Goal: Task Accomplishment & Management: Manage account settings

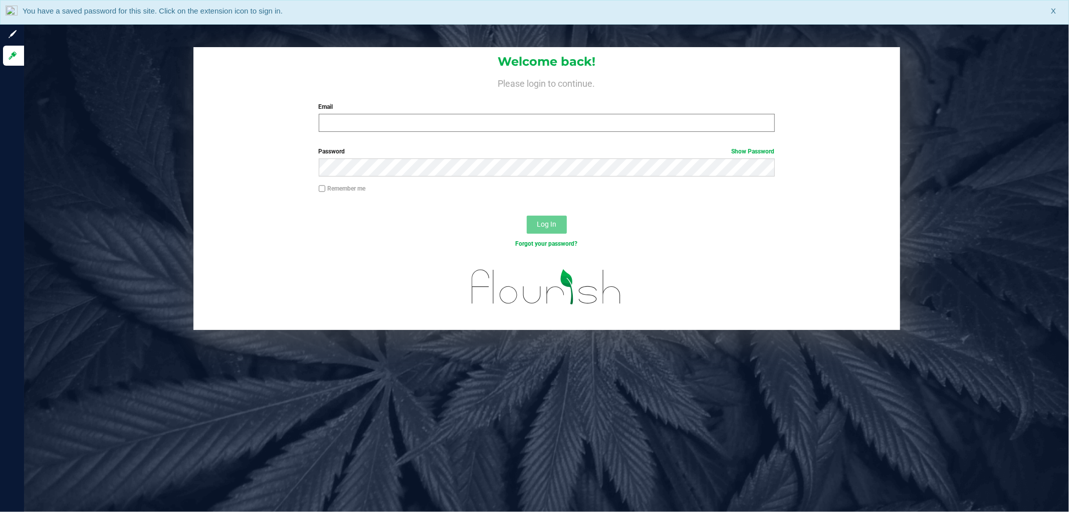
drag, startPoint x: 448, startPoint y: 137, endPoint x: 442, endPoint y: 124, distance: 14.4
click at [442, 125] on div "Welcome back! Please login to continue. Email Required Please format your email…" at bounding box center [546, 93] width 707 height 93
click at [442, 124] on input "Email" at bounding box center [547, 123] width 456 height 18
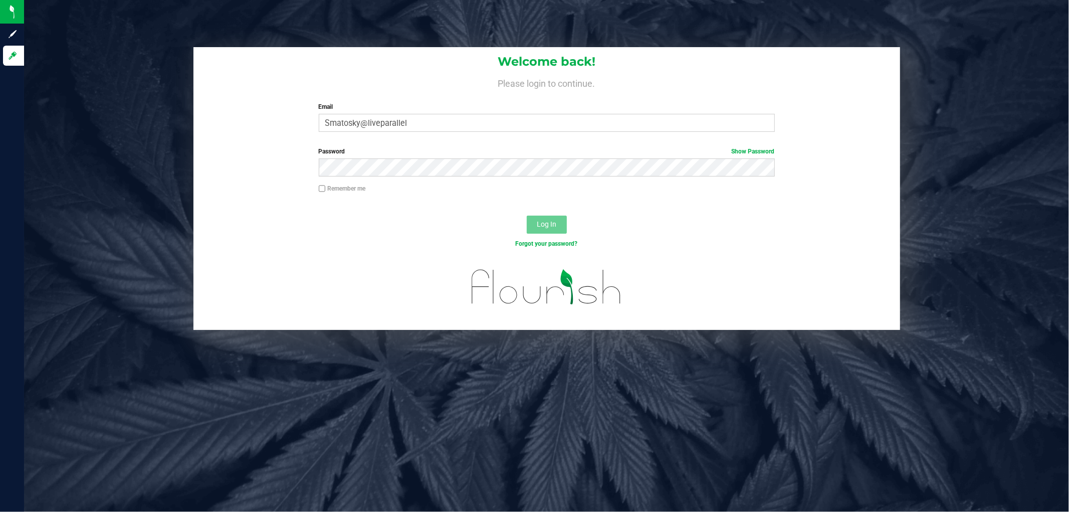
click at [507, 92] on div "Welcome back! Please login to continue. Email Smatosky@liveparallel Required Pl…" at bounding box center [546, 93] width 707 height 93
click at [503, 129] on input "Smatosky@liveparallel" at bounding box center [547, 123] width 456 height 18
type input "Smatosky@liveparallel.com"
click at [527, 216] on button "Log In" at bounding box center [547, 225] width 40 height 18
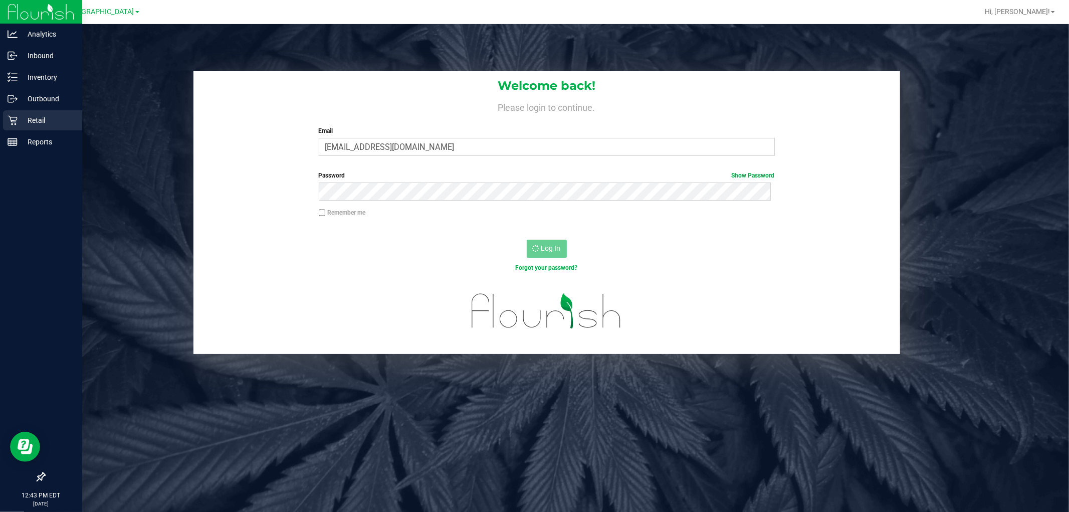
click at [39, 127] on div "Retail" at bounding box center [42, 120] width 79 height 20
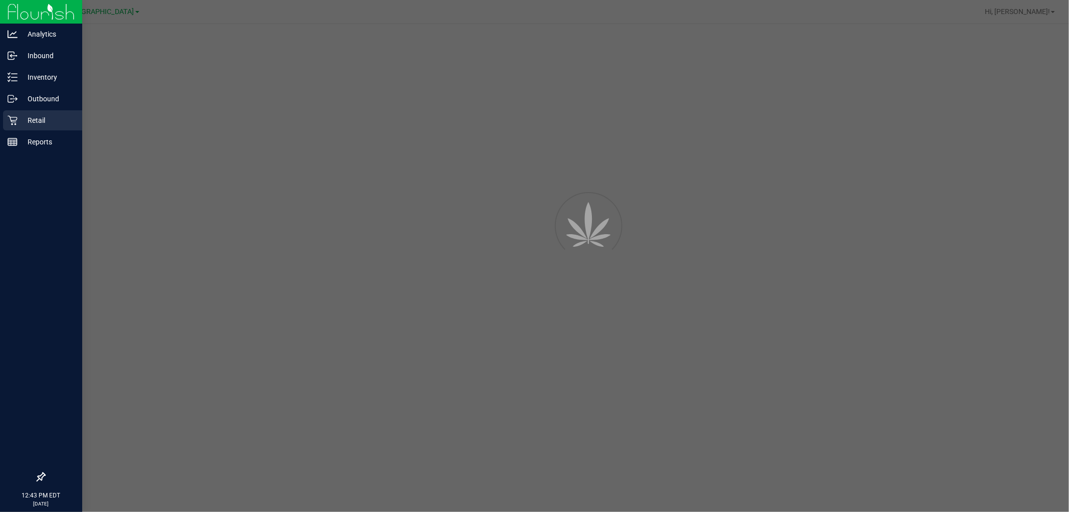
click at [14, 117] on icon at bounding box center [13, 121] width 10 height 10
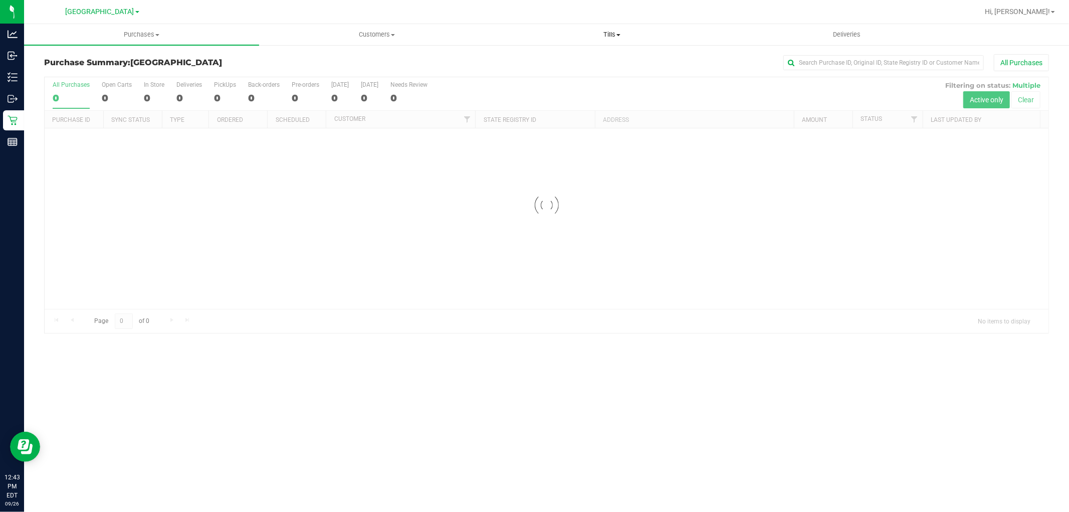
click at [616, 40] on uib-tab-heading "Tills Manage tills Reconcile e-payments" at bounding box center [612, 35] width 234 height 20
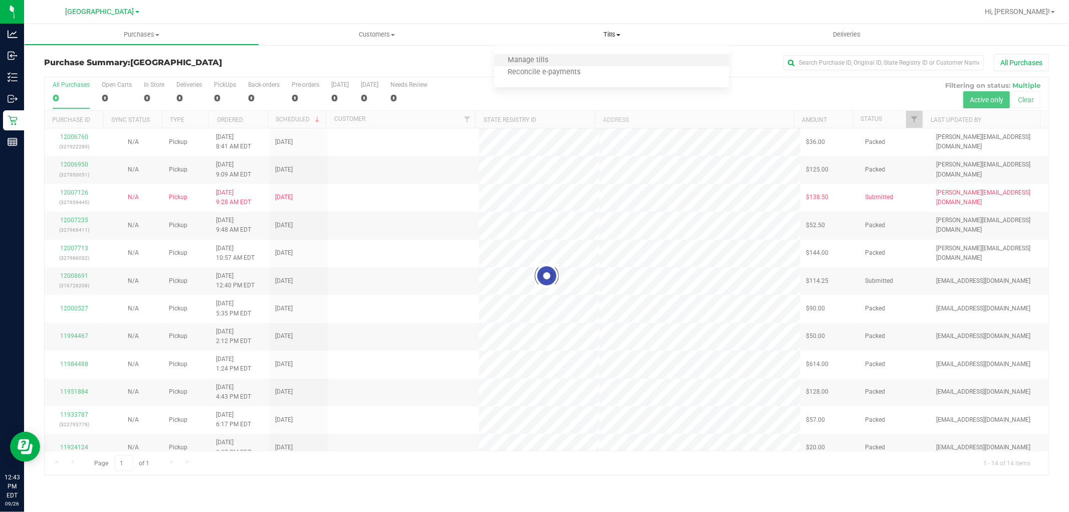
click at [573, 56] on li "Manage tills" at bounding box center [611, 61] width 235 height 12
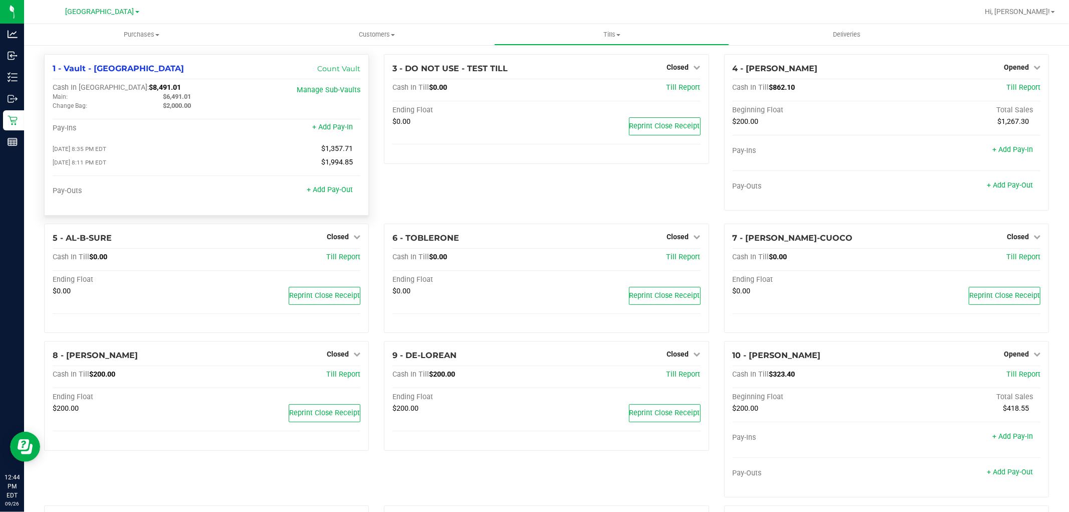
drag, startPoint x: 241, startPoint y: 89, endPoint x: 246, endPoint y: 98, distance: 9.6
click at [241, 89] on div "Cash In Vault: $8,491.01" at bounding box center [156, 87] width 206 height 9
click at [313, 193] on link "+ Add Pay-Out" at bounding box center [330, 189] width 46 height 9
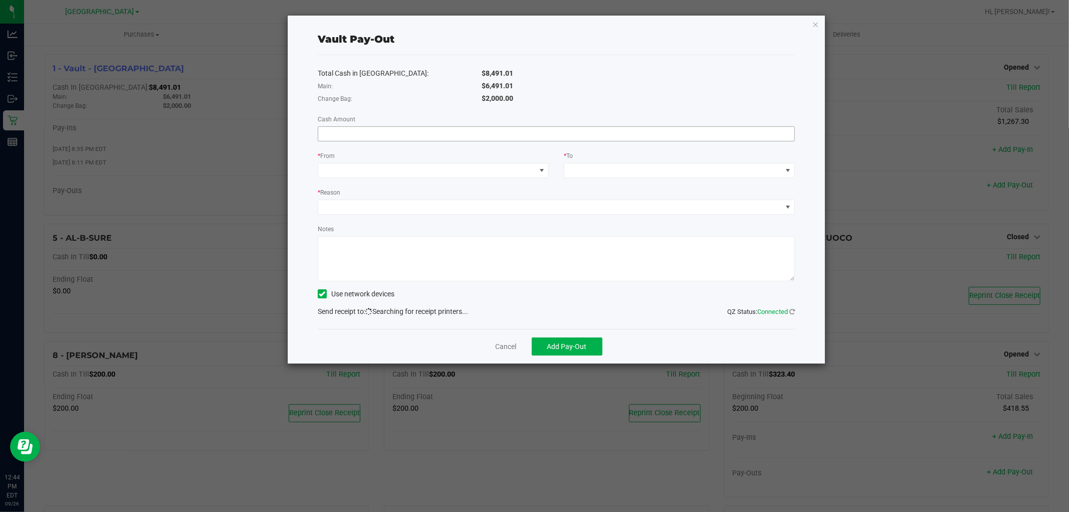
click at [543, 139] on input at bounding box center [556, 134] width 476 height 14
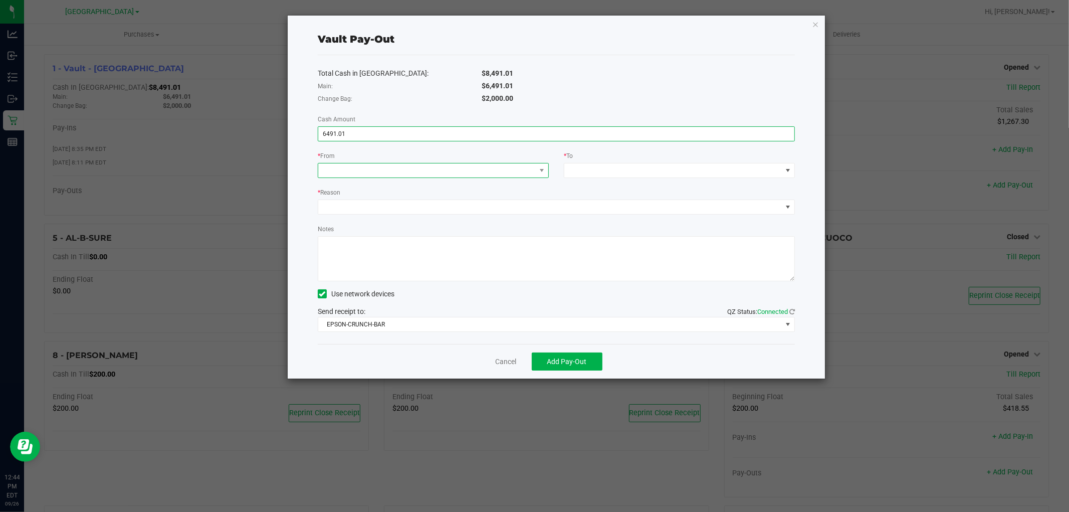
type input "$6,491.01"
click at [407, 168] on span at bounding box center [427, 170] width 218 height 14
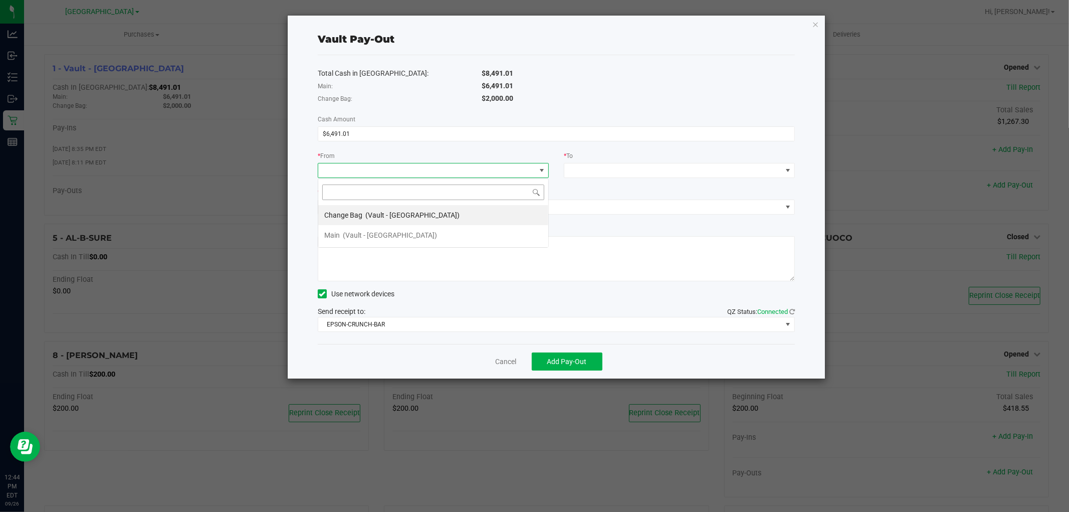
scroll to position [15, 231]
click at [424, 239] on li "Main (Vault - [GEOGRAPHIC_DATA])" at bounding box center [433, 235] width 230 height 20
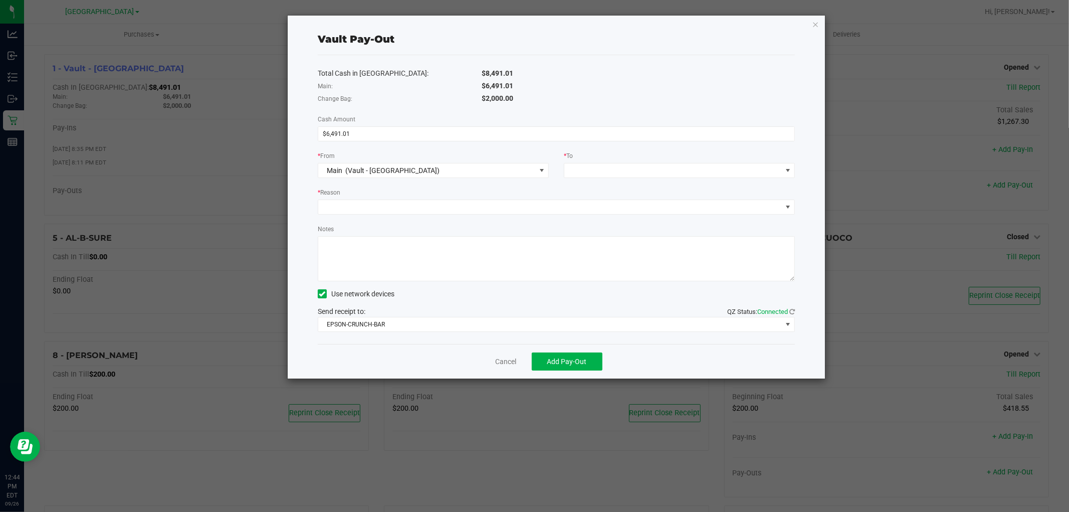
click at [621, 179] on div "Total Cash in [GEOGRAPHIC_DATA]: $8,491.01 Main: $6,491.01 Change Bag: $2,000.0…" at bounding box center [556, 199] width 477 height 289
click at [619, 173] on span at bounding box center [673, 170] width 218 height 14
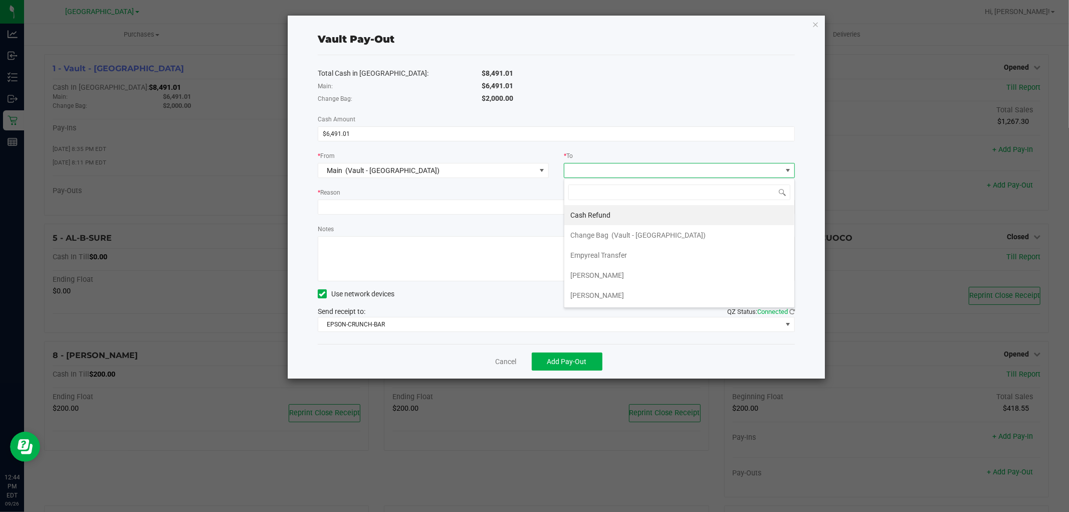
click at [618, 256] on span "Empyreal Transfer" at bounding box center [598, 255] width 57 height 8
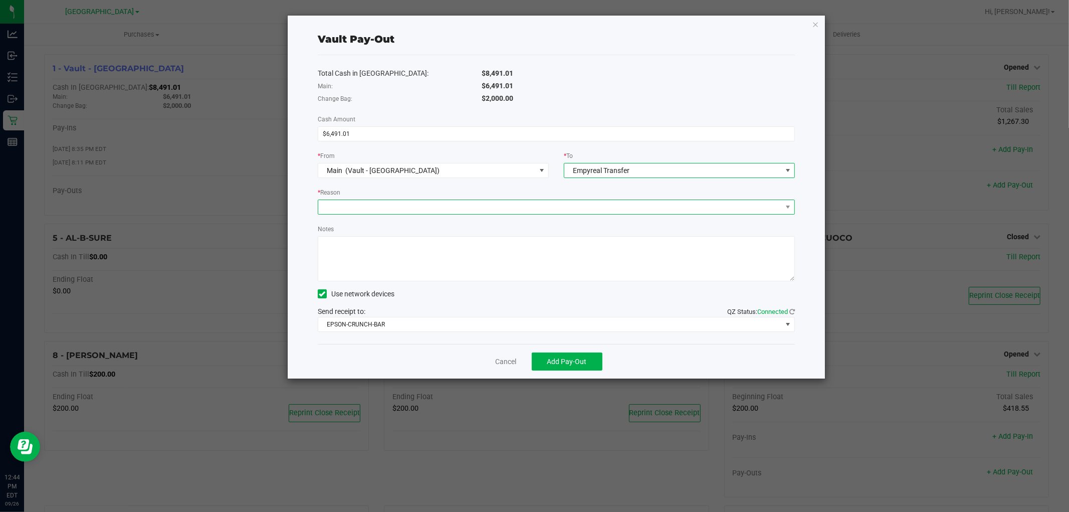
click at [498, 212] on span at bounding box center [550, 207] width 464 height 14
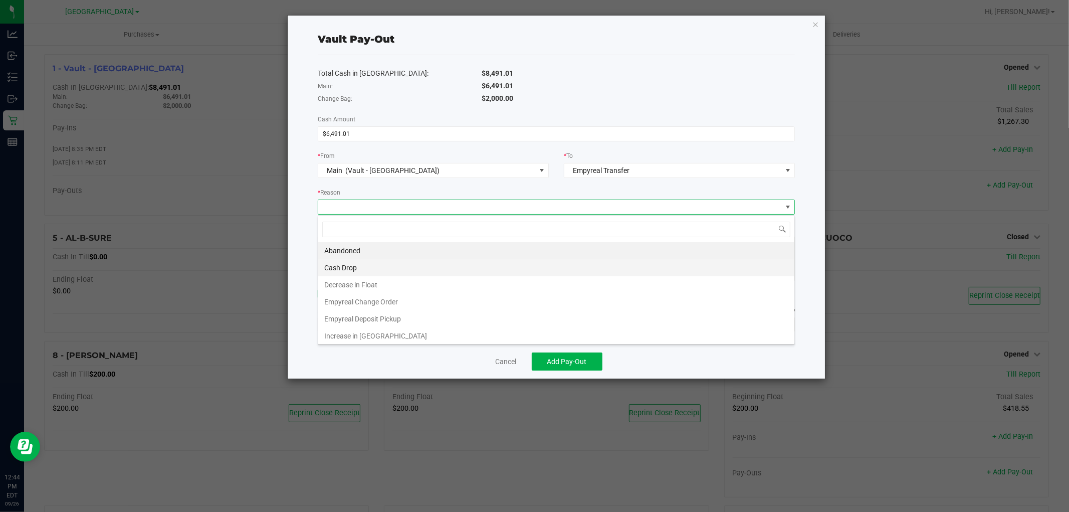
scroll to position [15, 477]
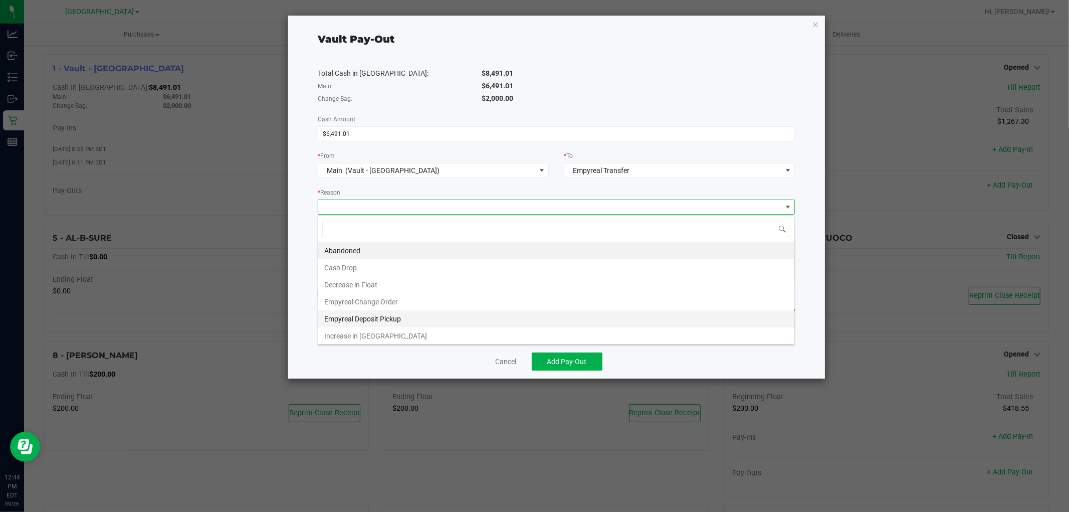
click at [394, 317] on li "Empyreal Deposit Pickup" at bounding box center [556, 318] width 476 height 17
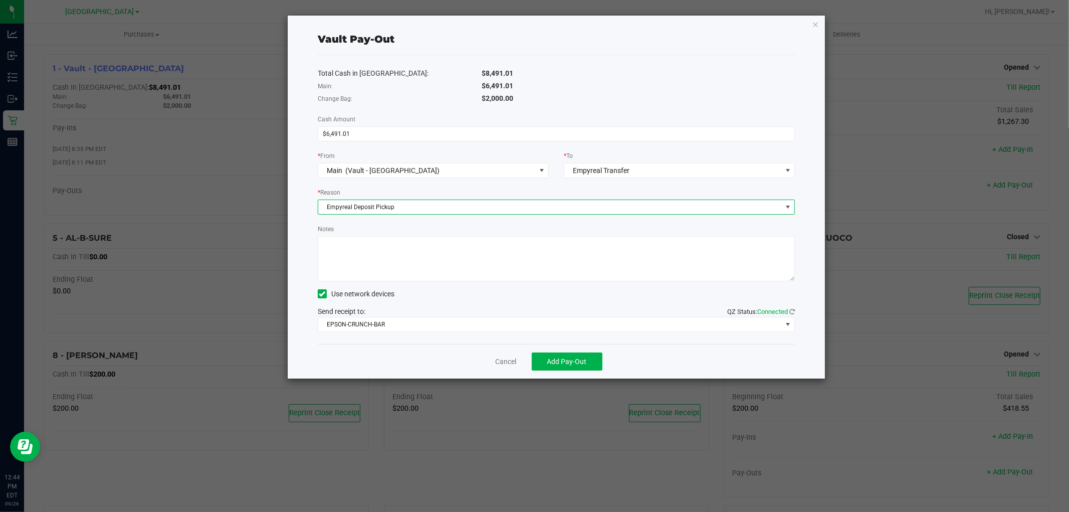
click at [385, 260] on textarea "Notes" at bounding box center [556, 258] width 477 height 45
type textarea "Bag #s:1742,1743 -SM"
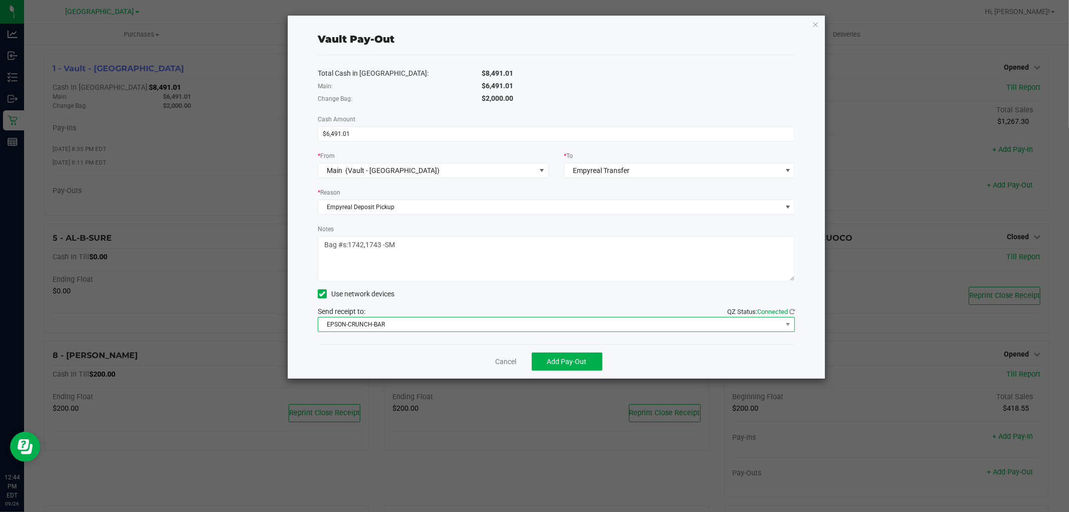
click at [390, 319] on span "EPSON-CRUNCH-BAR" at bounding box center [550, 324] width 464 height 14
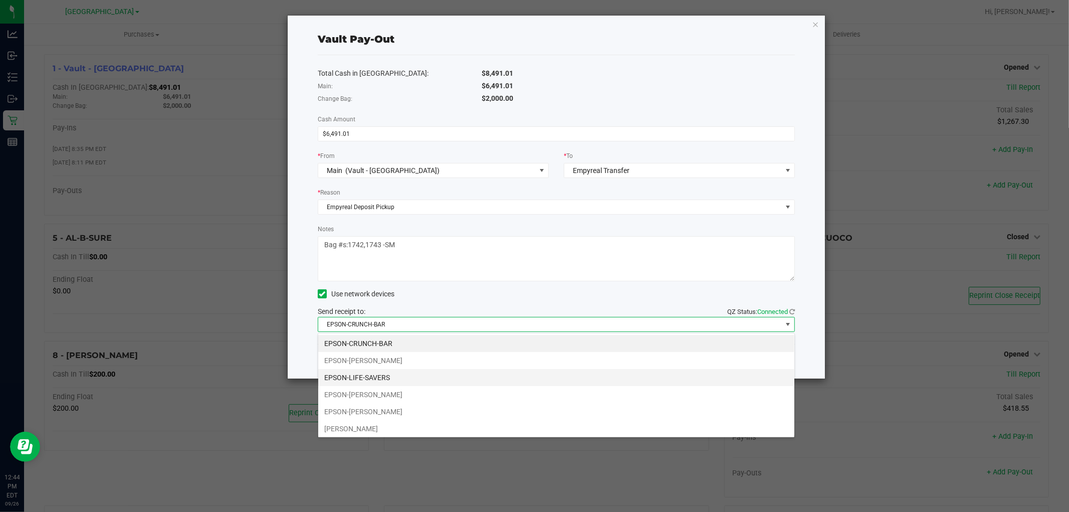
click at [388, 380] on li "EPSON-LIFE-SAVERS" at bounding box center [556, 377] width 476 height 17
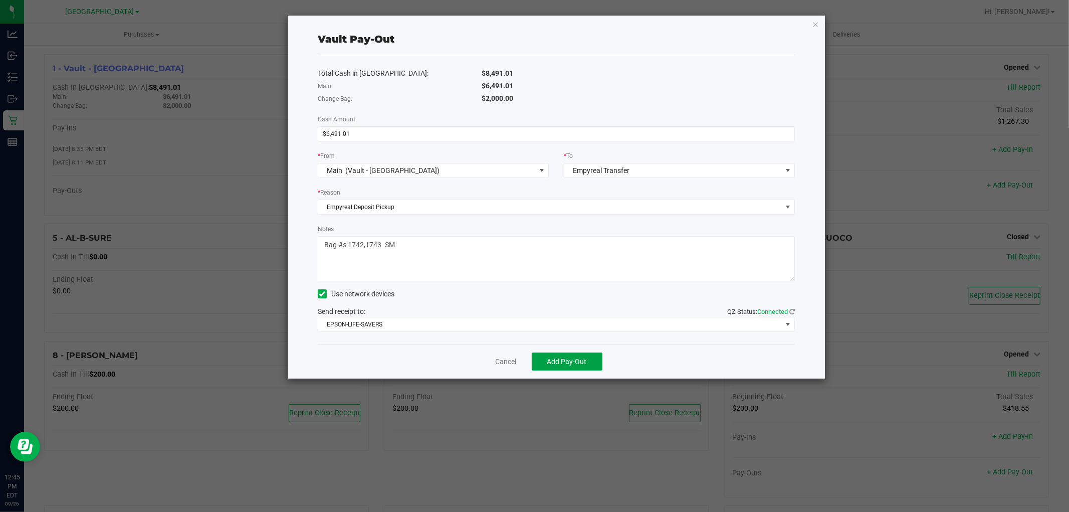
click at [591, 363] on button "Add Pay-Out" at bounding box center [567, 361] width 71 height 18
click at [604, 365] on span "Reprint Receipt" at bounding box center [583, 361] width 47 height 8
